Goal: Task Accomplishment & Management: Manage account settings

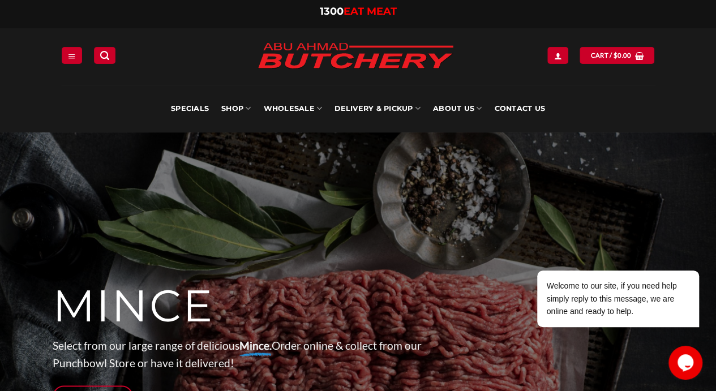
type input "**********"
click at [558, 55] on icon "Login" at bounding box center [558, 56] width 8 height 9
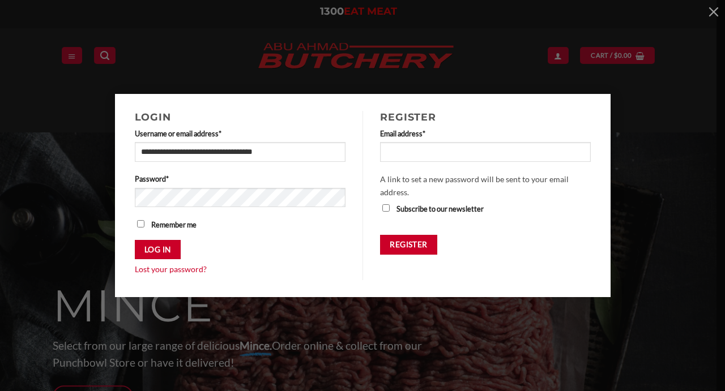
click at [155, 258] on button "Log in" at bounding box center [158, 250] width 46 height 20
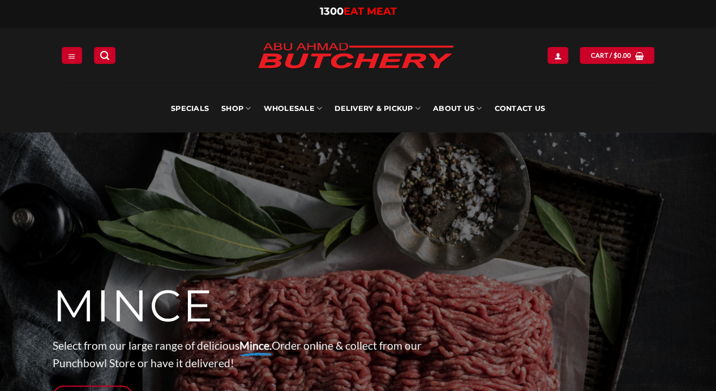
click at [0, 356] on img at bounding box center [358, 344] width 716 height 425
click at [76, 56] on link "Menu" at bounding box center [72, 55] width 20 height 16
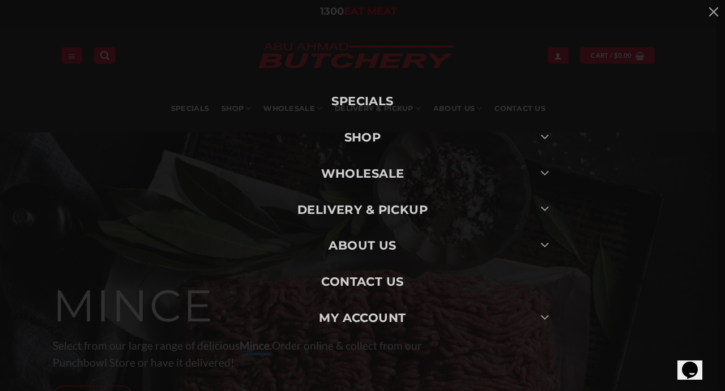
click at [376, 140] on link "SHOP" at bounding box center [362, 137] width 396 height 36
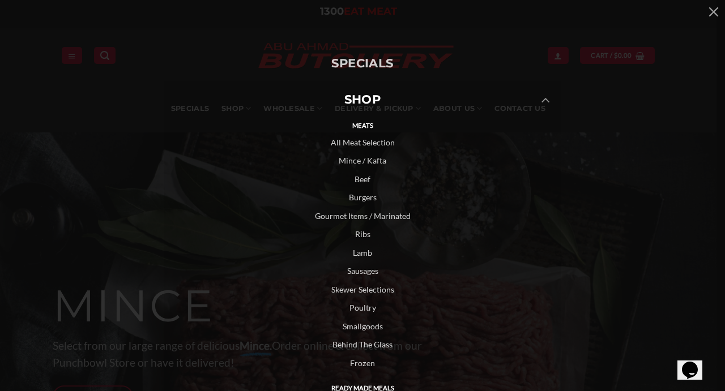
click at [578, 87] on div "Specials SHOP Meats All Meat Selection Mince / Kafta Beef Burgers Gourmet Items…" at bounding box center [362, 195] width 725 height 391
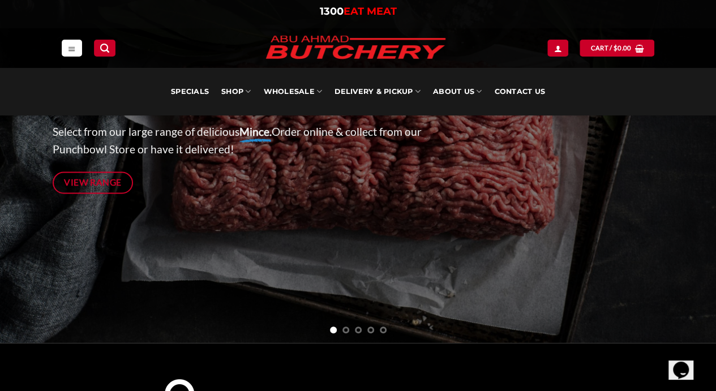
scroll to position [170, 0]
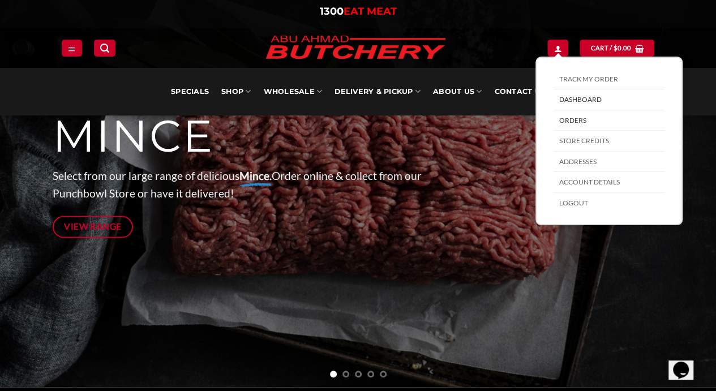
click at [580, 119] on link "Orders" at bounding box center [609, 120] width 111 height 21
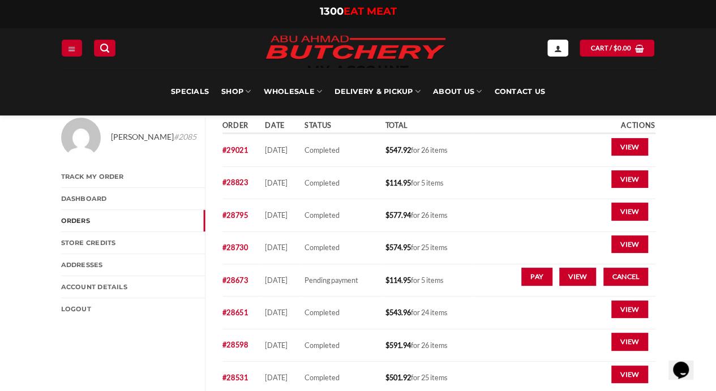
scroll to position [57, 0]
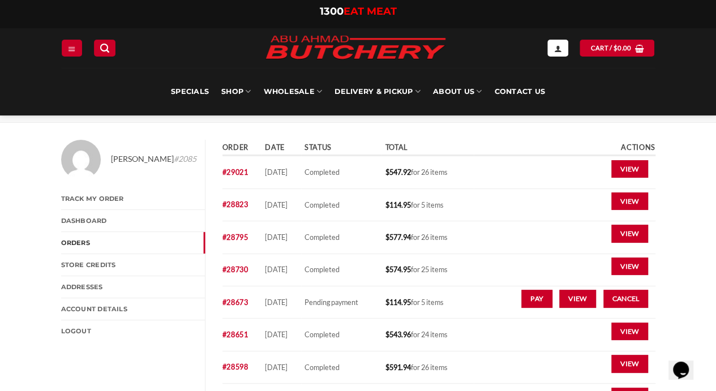
click at [622, 174] on link "View" at bounding box center [629, 169] width 37 height 18
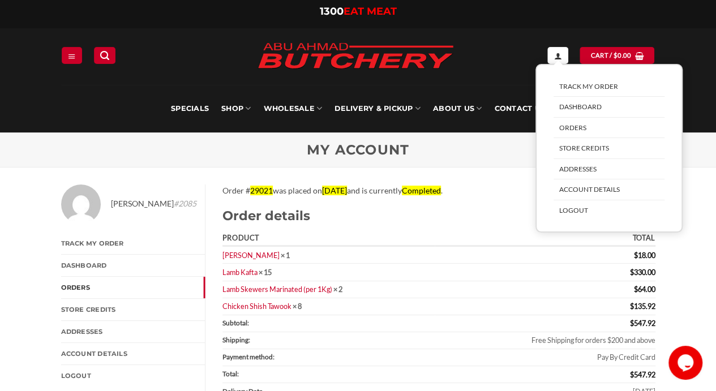
click at [579, 211] on link "Logout" at bounding box center [609, 210] width 111 height 20
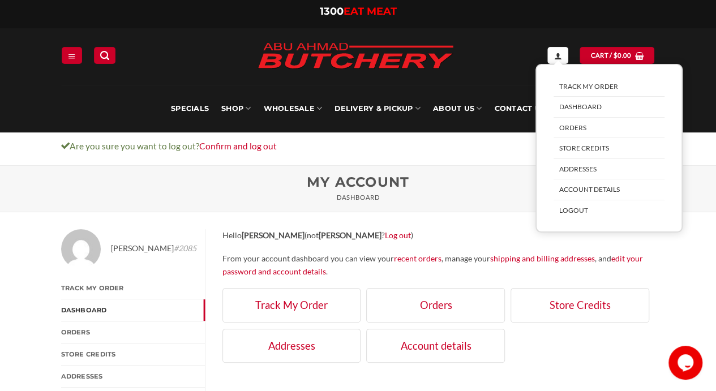
click at [557, 53] on icon "My account" at bounding box center [558, 56] width 8 height 9
click at [577, 212] on link "Logout" at bounding box center [609, 210] width 111 height 20
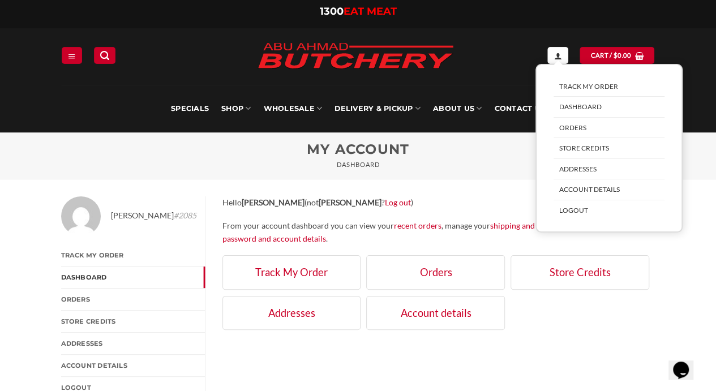
click at [554, 57] on link "My account" at bounding box center [557, 55] width 20 height 16
click at [579, 219] on link "Logout" at bounding box center [609, 210] width 111 height 20
click at [573, 211] on link "Logout" at bounding box center [609, 210] width 111 height 20
click at [572, 219] on link "Logout" at bounding box center [609, 210] width 111 height 20
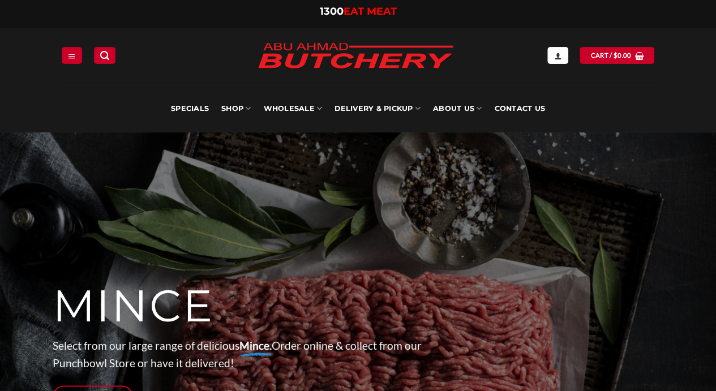
click at [560, 57] on icon "My account" at bounding box center [558, 56] width 8 height 9
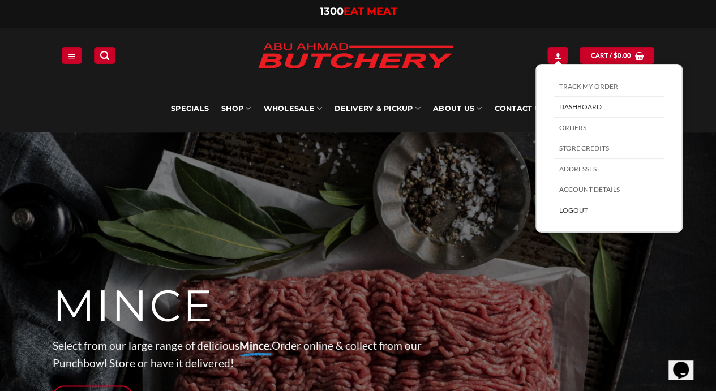
click at [576, 210] on link "Logout" at bounding box center [609, 210] width 111 height 20
click at [577, 209] on link "Logout" at bounding box center [609, 210] width 111 height 20
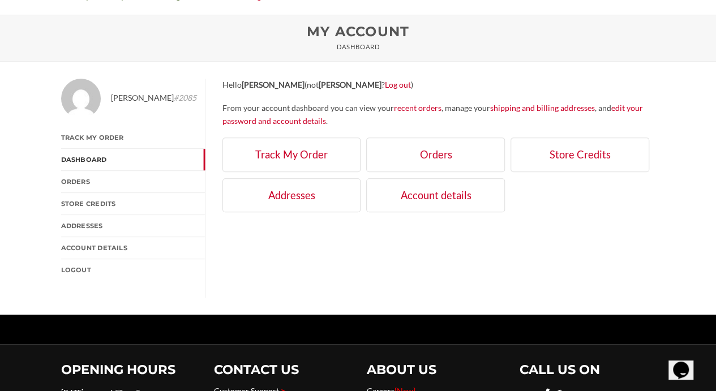
scroll to position [185, 0]
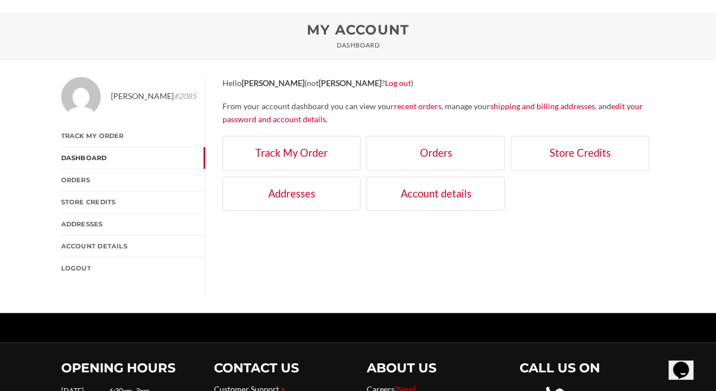
click at [76, 268] on link "Logout" at bounding box center [133, 269] width 144 height 22
click at [74, 274] on link "Logout" at bounding box center [133, 269] width 144 height 22
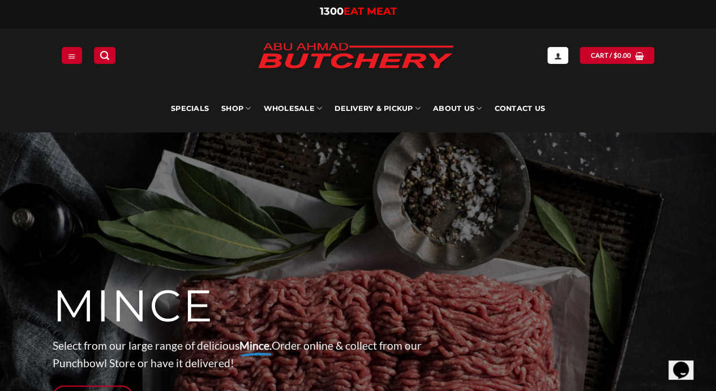
click at [558, 55] on icon "My account" at bounding box center [558, 56] width 8 height 9
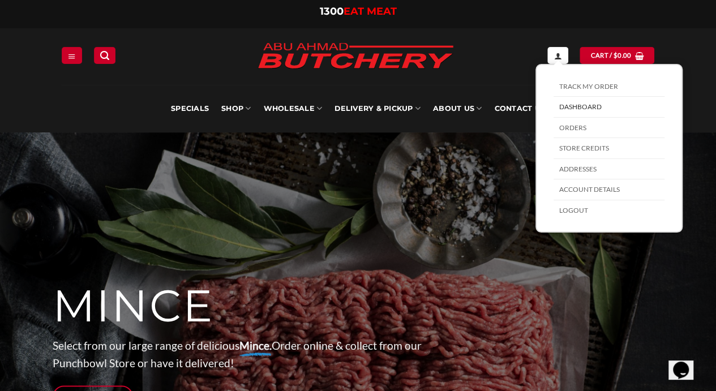
click at [572, 210] on link "Logout" at bounding box center [609, 210] width 111 height 20
click at [574, 211] on link "Logout" at bounding box center [609, 210] width 111 height 20
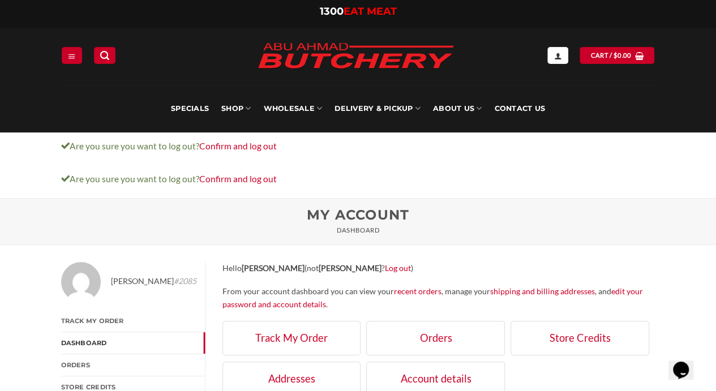
click at [559, 55] on icon "My account" at bounding box center [558, 56] width 8 height 9
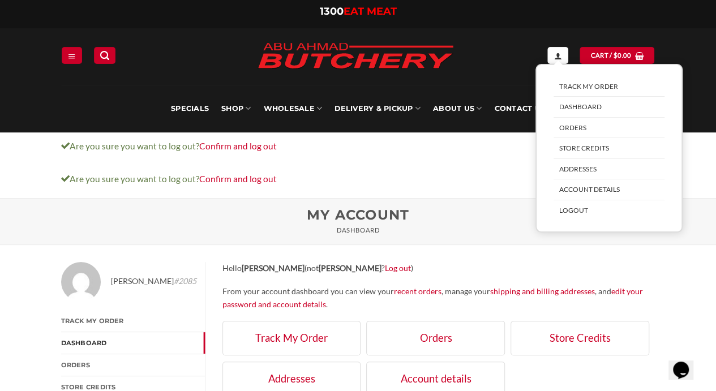
click at [580, 207] on link "Logout" at bounding box center [609, 210] width 111 height 20
click at [584, 217] on link "Logout" at bounding box center [609, 210] width 111 height 20
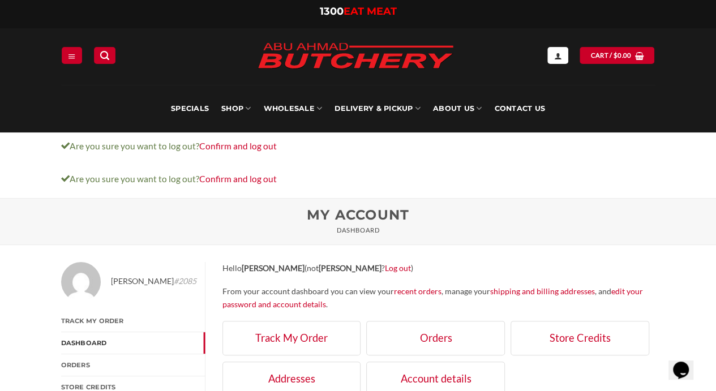
click at [238, 142] on link "Confirm and log out" at bounding box center [238, 146] width 78 height 10
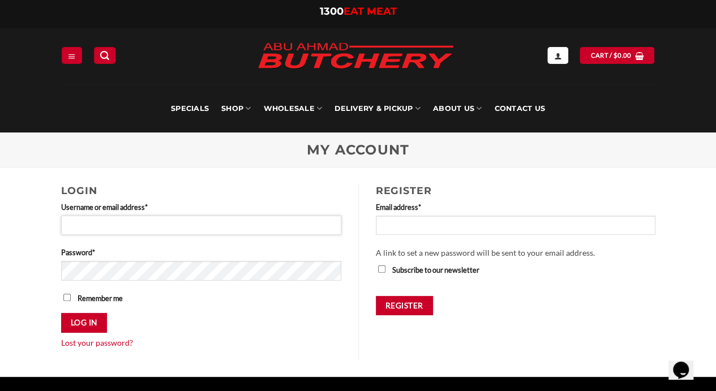
type input "**********"
click at [89, 322] on button "Log in" at bounding box center [84, 323] width 46 height 20
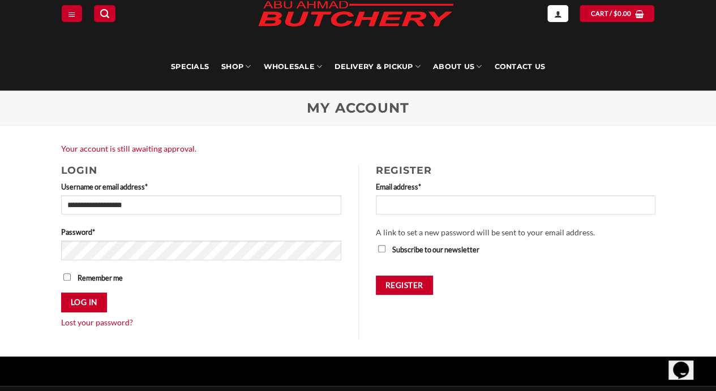
scroll to position [42, 0]
